Goal: Task Accomplishment & Management: Manage account settings

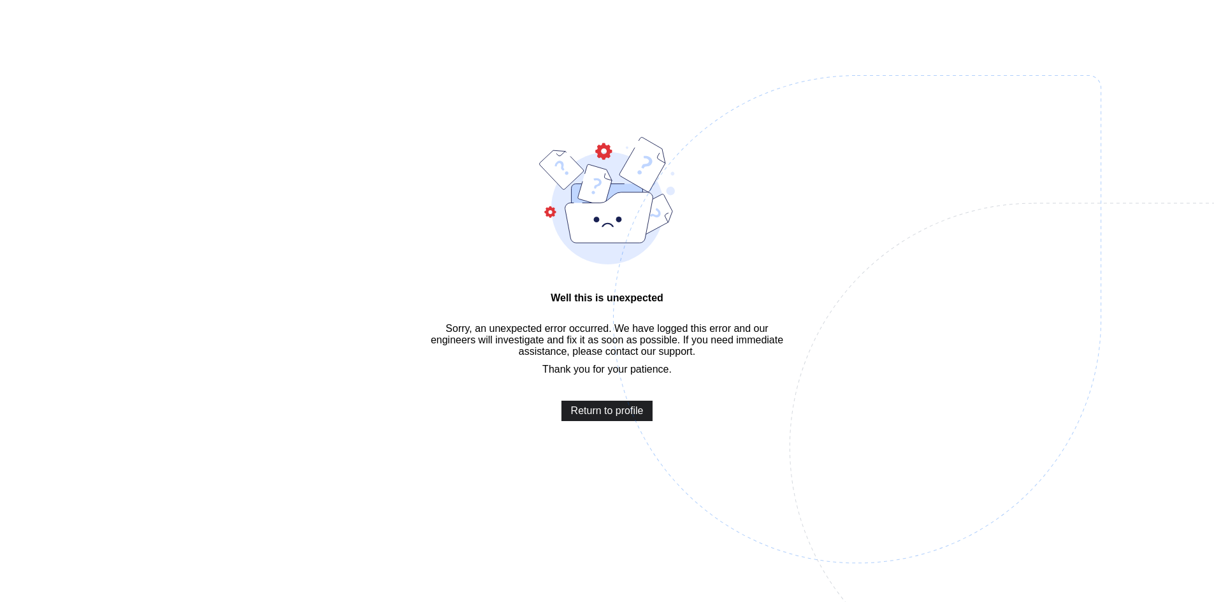
click at [600, 417] on span "Return to profile" at bounding box center [607, 410] width 73 height 11
click at [616, 411] on img at bounding box center [945, 383] width 665 height 616
click at [623, 430] on img at bounding box center [945, 383] width 665 height 616
click at [623, 417] on span "Return to profile" at bounding box center [607, 410] width 73 height 11
